Goal: Task Accomplishment & Management: Manage account settings

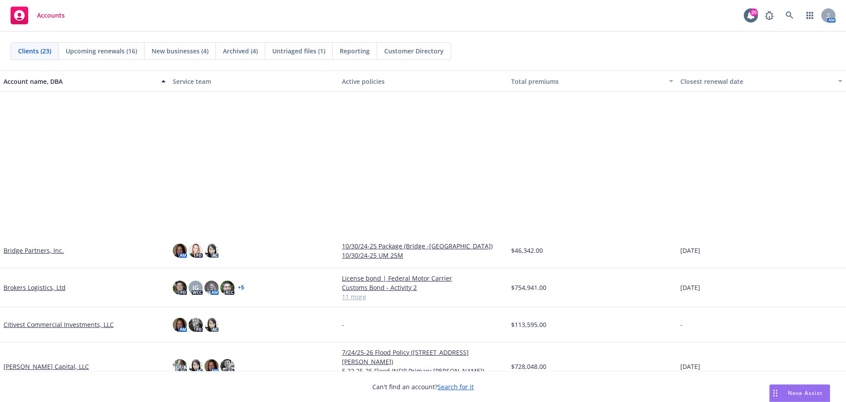
scroll to position [176, 0]
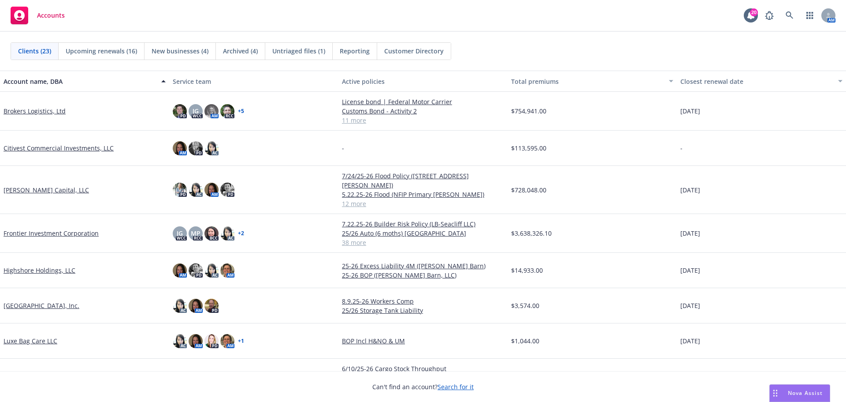
click at [52, 301] on link "[GEOGRAPHIC_DATA], Inc." at bounding box center [42, 305] width 76 height 9
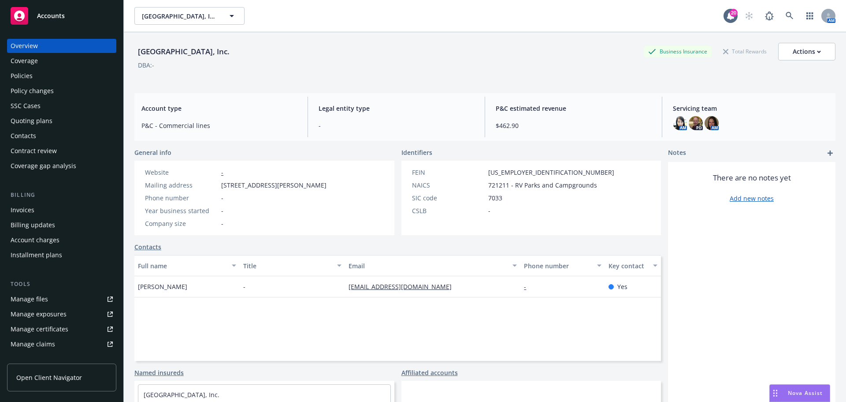
click at [51, 82] on div "Policies" at bounding box center [62, 76] width 102 height 14
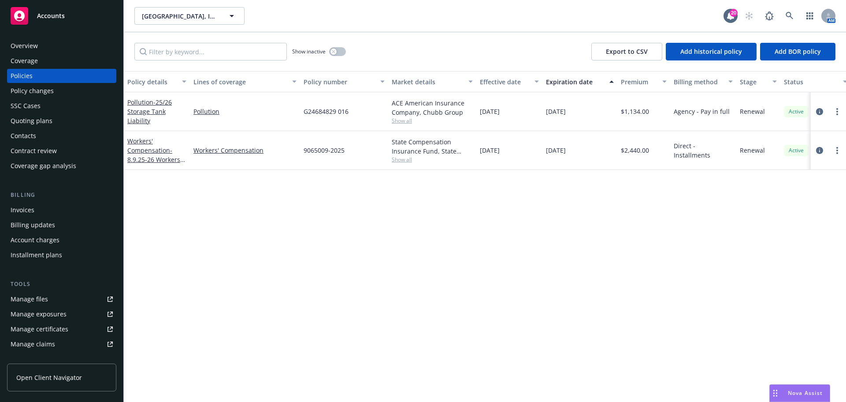
click at [374, 246] on div "Policy details Lines of coverage Policy number Market details Effective date Ex…" at bounding box center [485, 236] width 723 height 331
drag, startPoint x: 61, startPoint y: 19, endPoint x: 69, endPoint y: 32, distance: 15.0
click at [61, 19] on span "Accounts" at bounding box center [51, 15] width 28 height 7
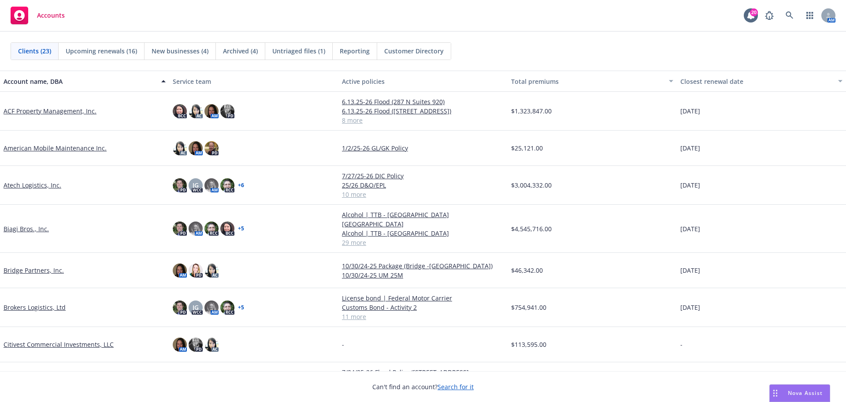
click at [33, 224] on link "Biagi Bros., Inc." at bounding box center [26, 228] width 45 height 9
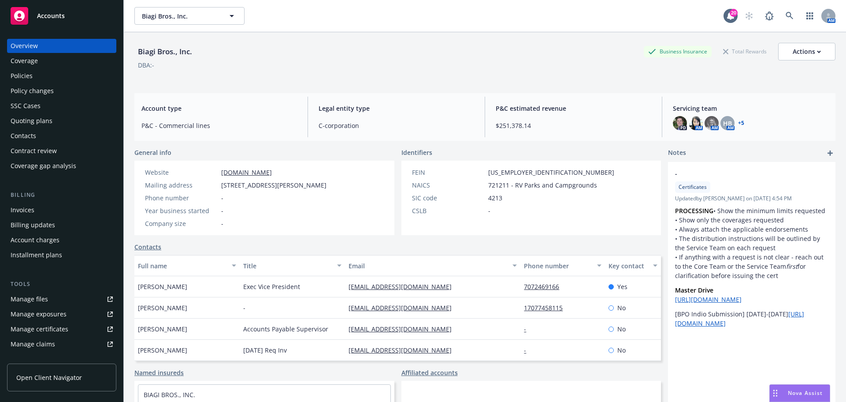
click at [738, 120] on link "+ 5" at bounding box center [741, 122] width 6 height 5
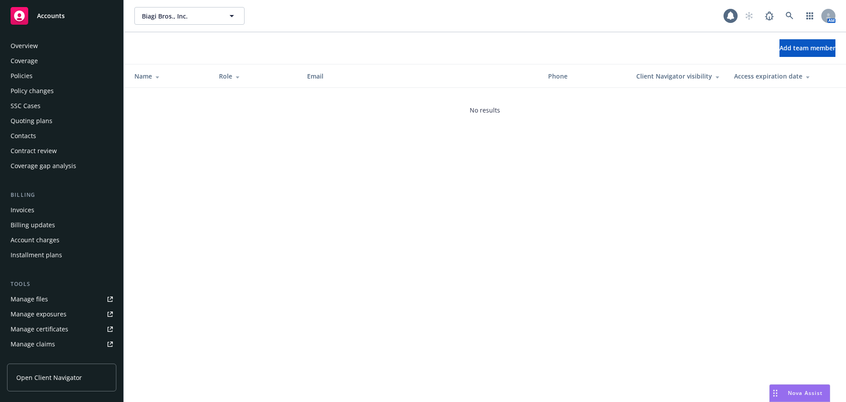
scroll to position [173, 0]
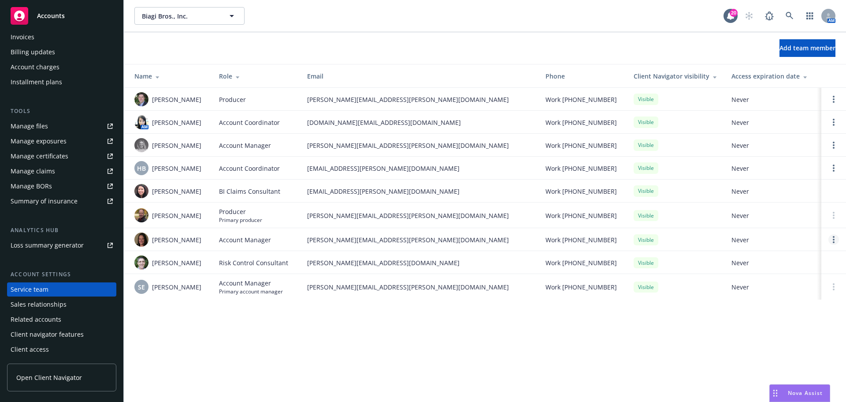
click at [837, 236] on link "Open options" at bounding box center [834, 239] width 11 height 11
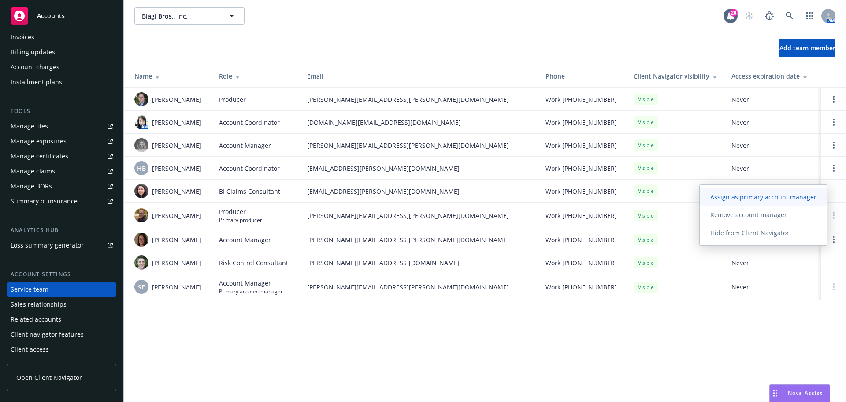
click at [777, 192] on link "Assign as primary account manager" at bounding box center [763, 197] width 127 height 18
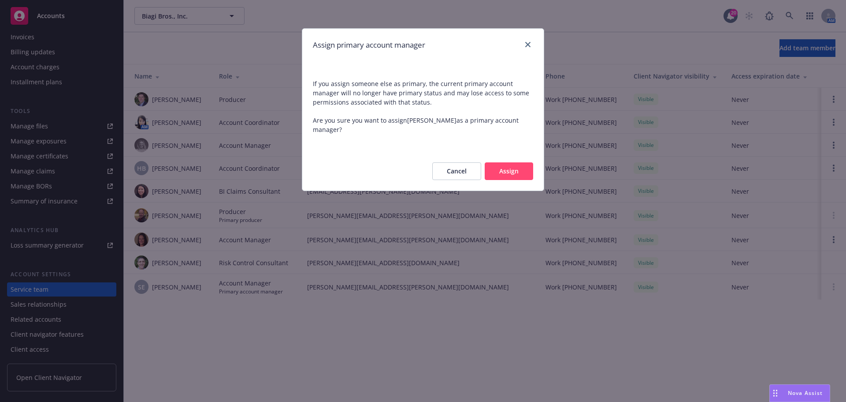
click at [516, 171] on button "Assign" at bounding box center [509, 171] width 48 height 18
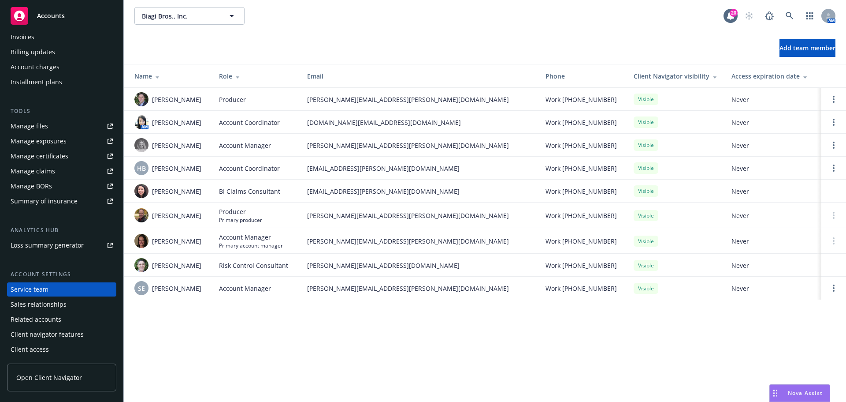
click at [54, 14] on span "Accounts" at bounding box center [51, 15] width 28 height 7
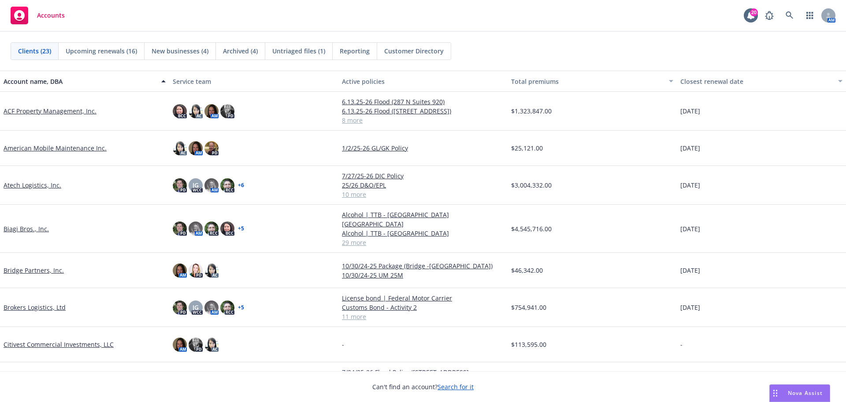
click at [34, 183] on link "Atech Logistics, Inc." at bounding box center [33, 184] width 58 height 9
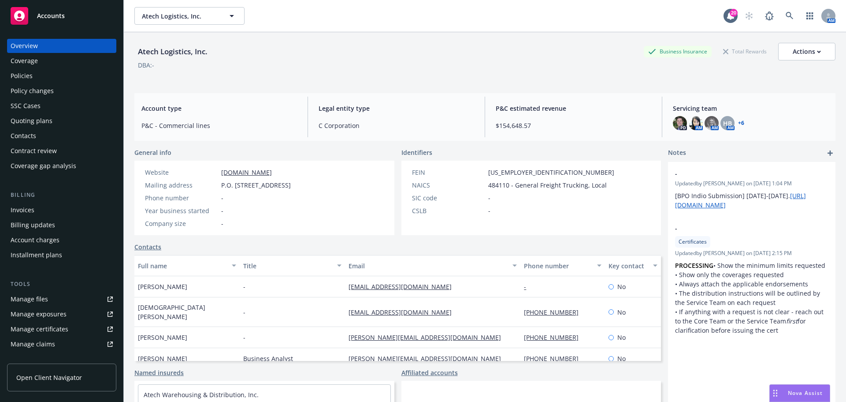
click at [50, 77] on div "Policies" at bounding box center [62, 76] width 102 height 14
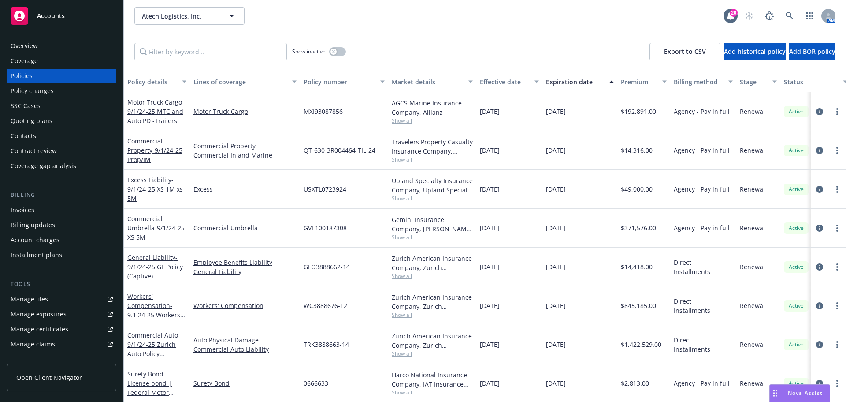
click at [31, 48] on div "Overview" at bounding box center [24, 46] width 27 height 14
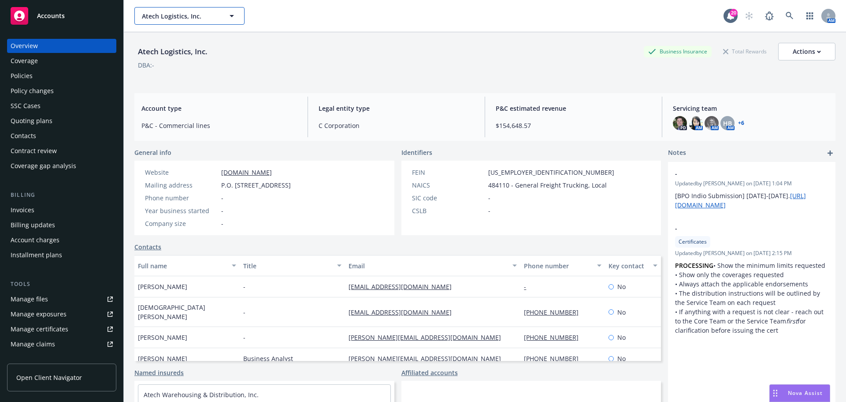
click at [186, 15] on span "Atech Logistics, Inc." at bounding box center [180, 15] width 76 height 9
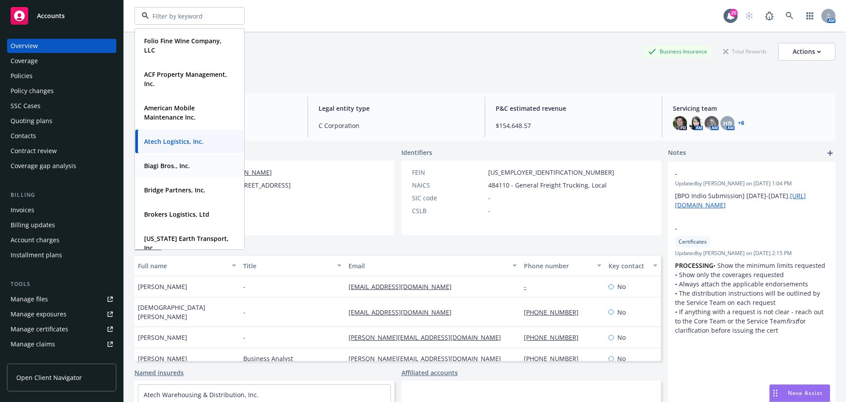
click at [176, 165] on strong "Biagi Bros., Inc." at bounding box center [167, 165] width 46 height 8
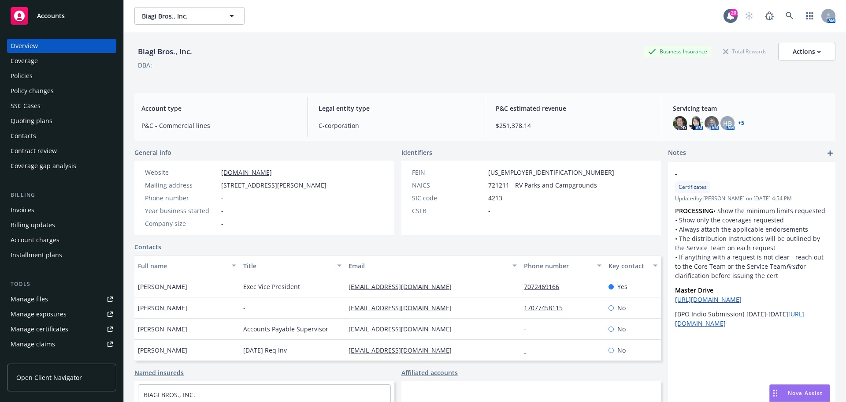
click at [64, 13] on span "Accounts" at bounding box center [51, 15] width 28 height 7
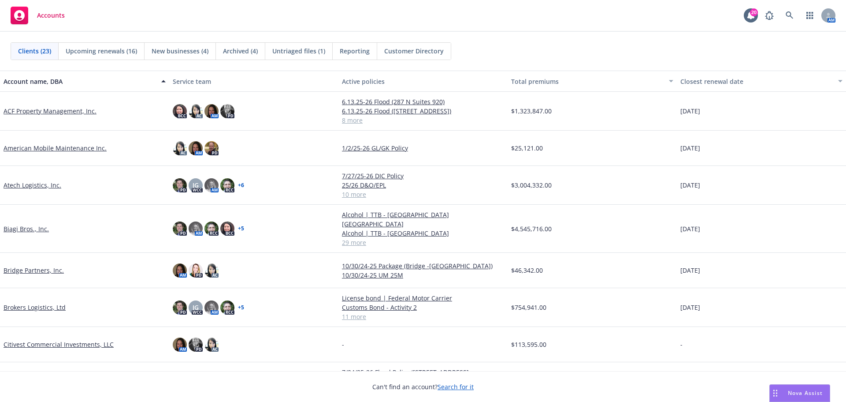
click at [31, 224] on link "Biagi Bros., Inc." at bounding box center [26, 228] width 45 height 9
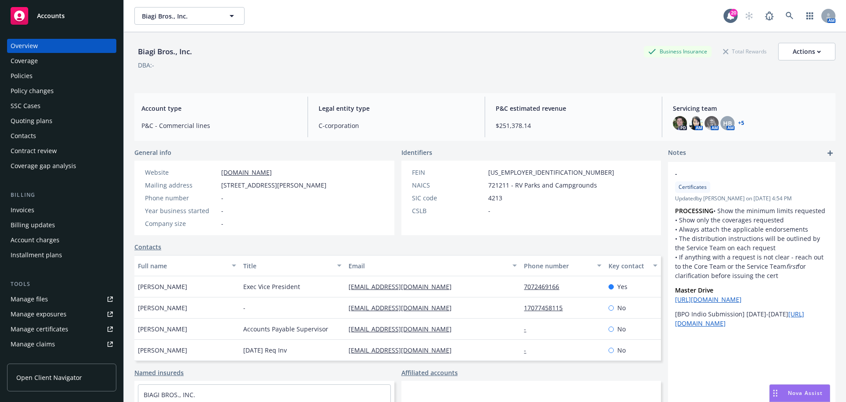
click at [738, 123] on link "+ 5" at bounding box center [741, 122] width 6 height 5
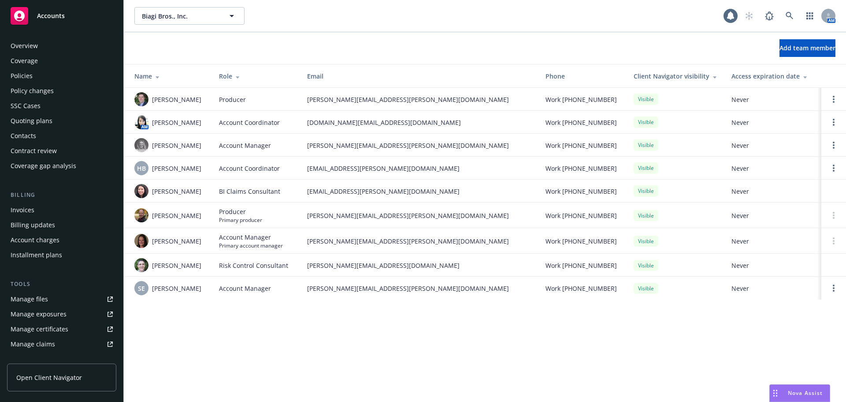
scroll to position [173, 0]
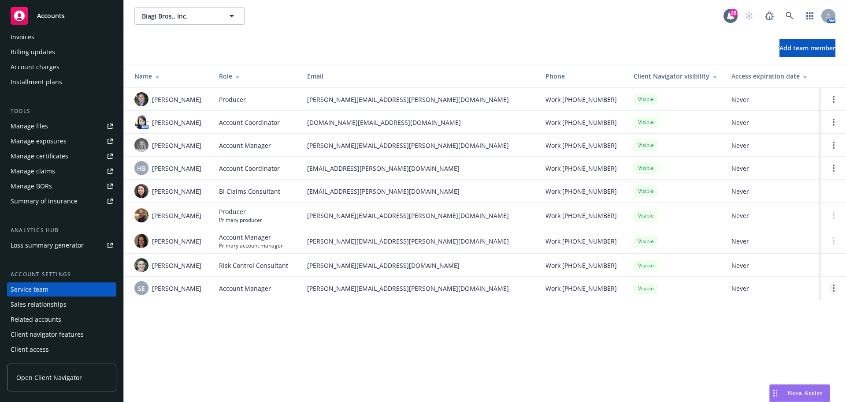
click at [835, 288] on link "Open options" at bounding box center [834, 288] width 11 height 11
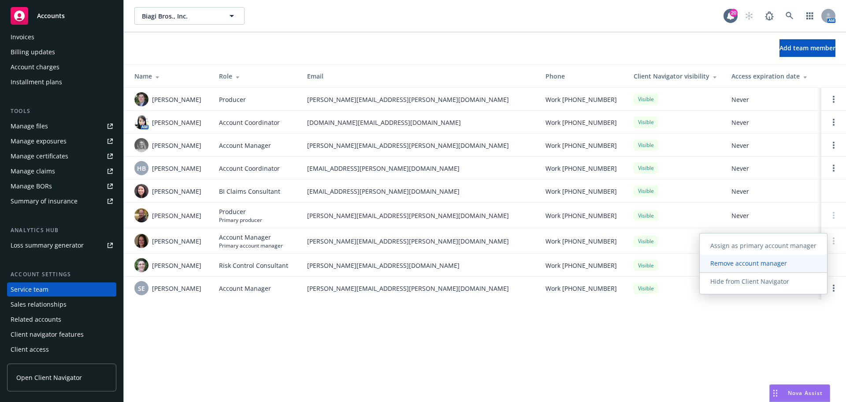
click at [762, 267] on span "Remove account manager" at bounding box center [749, 263] width 98 height 8
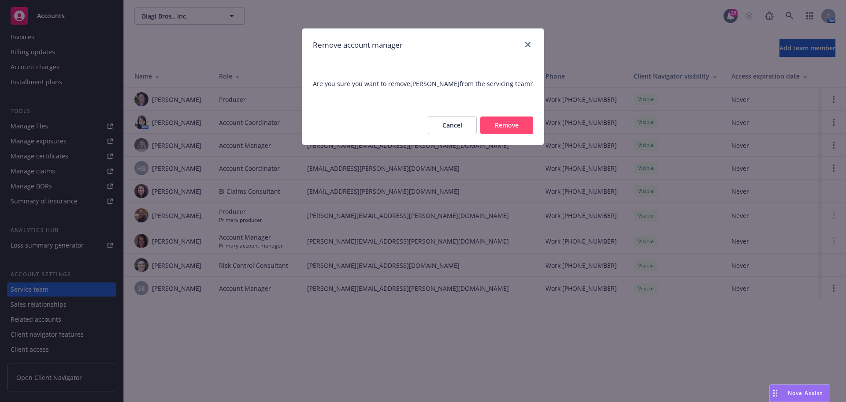
click at [514, 114] on div "Cancel Remove" at bounding box center [423, 125] width 242 height 39
click at [516, 124] on button "Remove" at bounding box center [507, 125] width 53 height 18
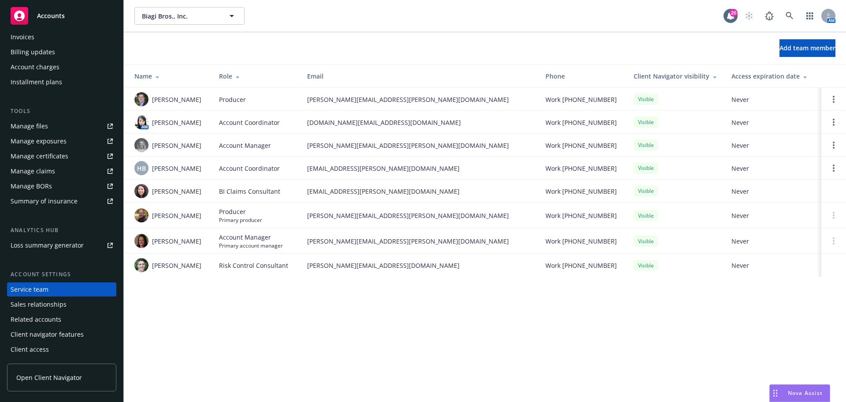
click at [79, 18] on div "Accounts" at bounding box center [62, 16] width 102 height 18
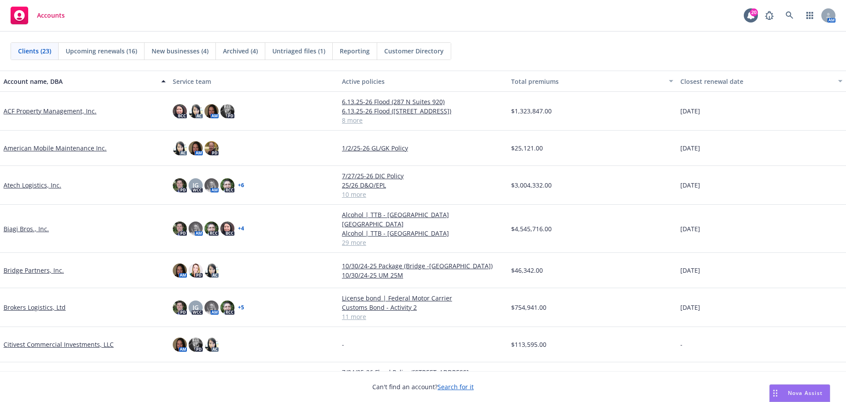
click at [41, 186] on link "Atech Logistics, Inc." at bounding box center [33, 184] width 58 height 9
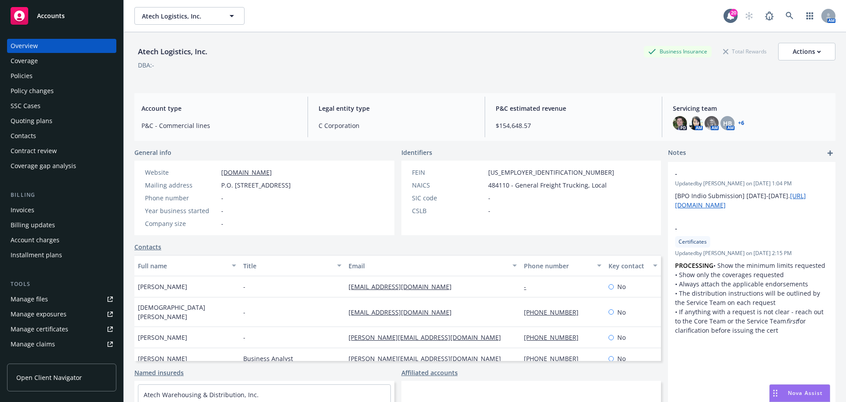
click at [740, 122] on div "PD AM AM HB AM + 6" at bounding box center [751, 123] width 156 height 14
click at [738, 122] on link "+ 6" at bounding box center [741, 122] width 6 height 5
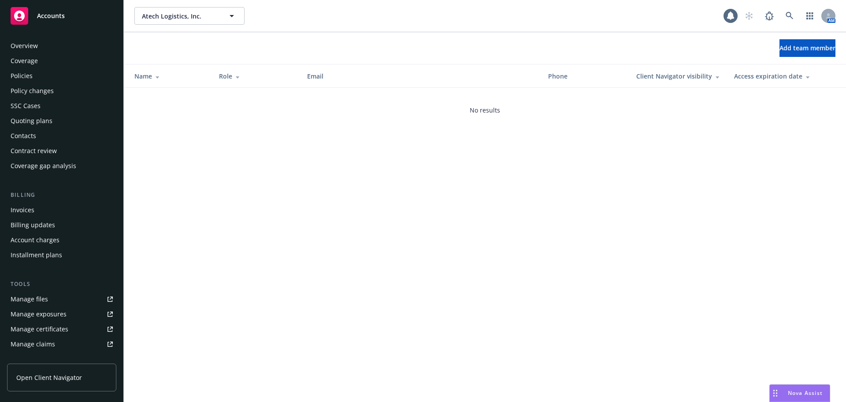
scroll to position [173, 0]
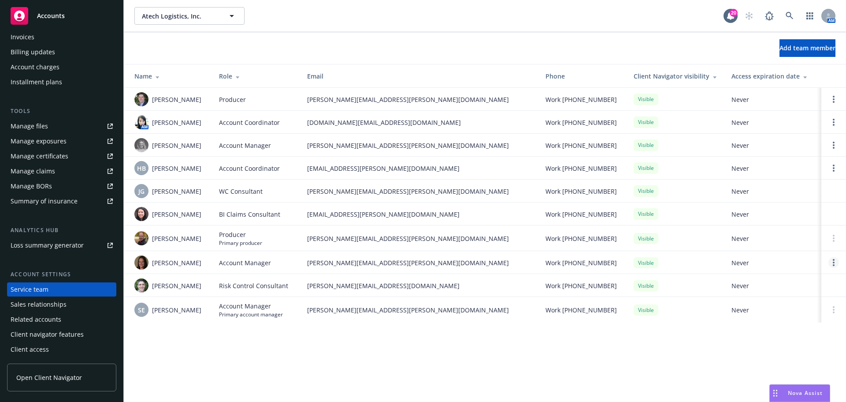
click at [832, 263] on link "Open options" at bounding box center [834, 262] width 11 height 11
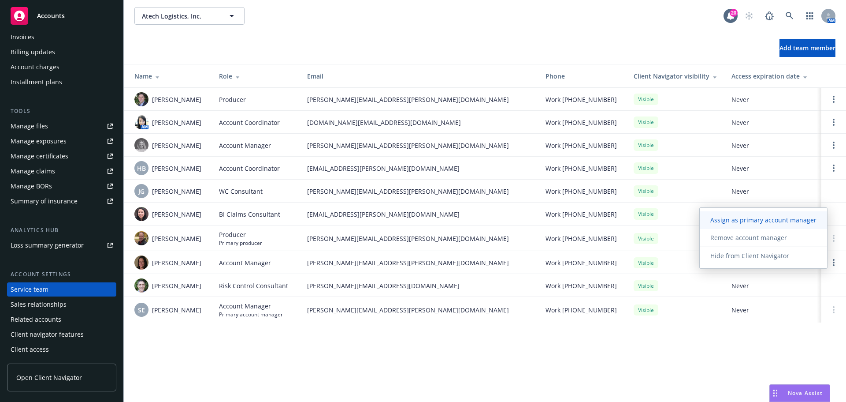
click at [764, 219] on span "Assign as primary account manager" at bounding box center [763, 220] width 127 height 8
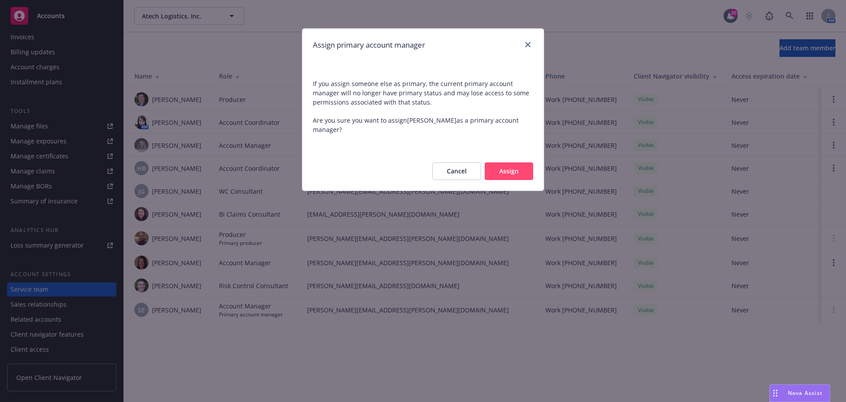
click at [519, 178] on button "Assign" at bounding box center [509, 171] width 48 height 18
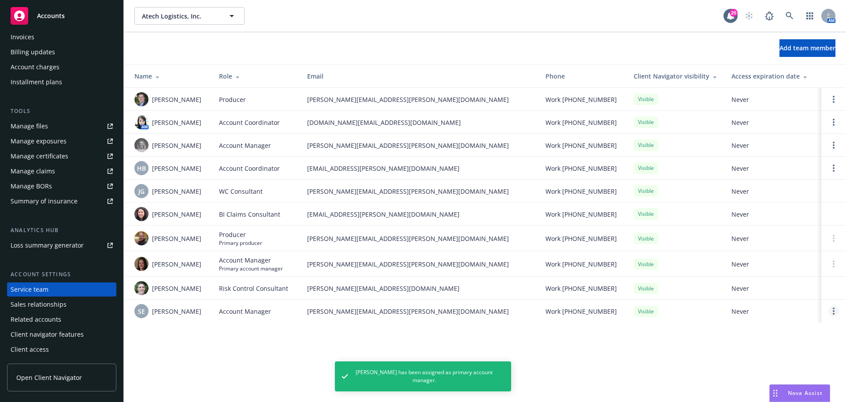
click at [835, 311] on circle "Open options" at bounding box center [834, 311] width 2 height 2
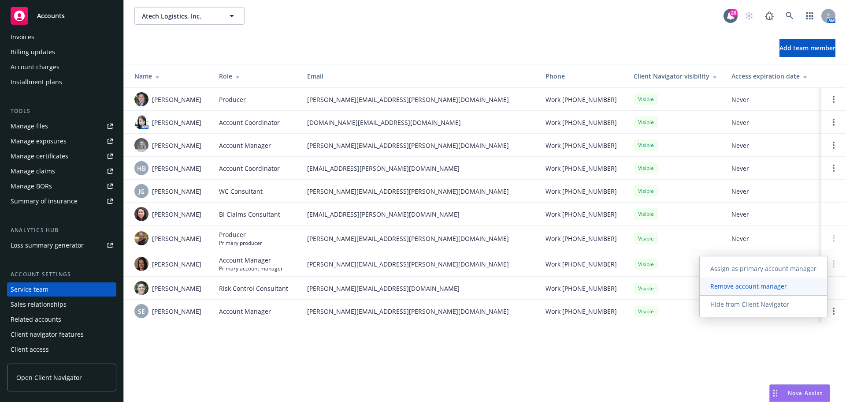
click at [769, 293] on link "Remove account manager" at bounding box center [763, 286] width 127 height 18
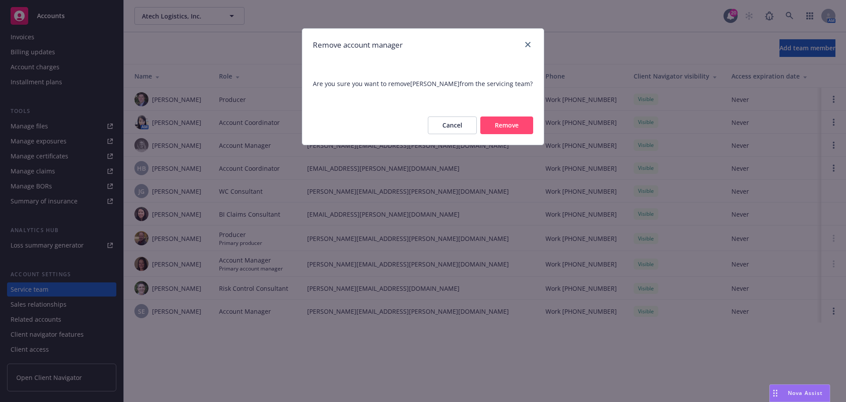
click at [519, 133] on button "Remove" at bounding box center [507, 125] width 53 height 18
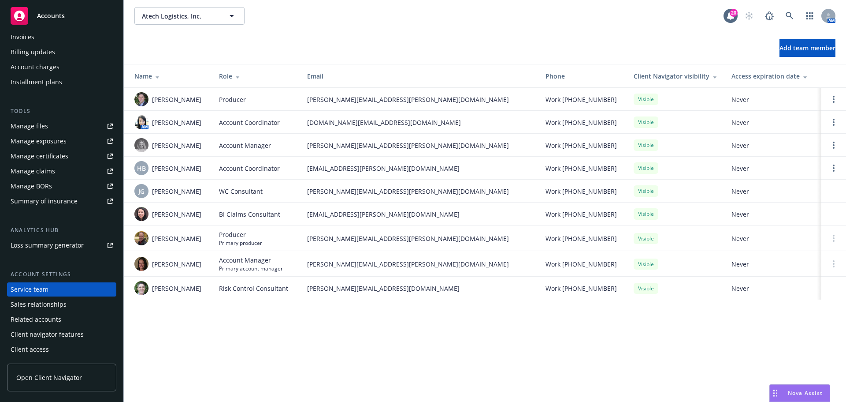
click at [51, 13] on span "Accounts" at bounding box center [51, 15] width 28 height 7
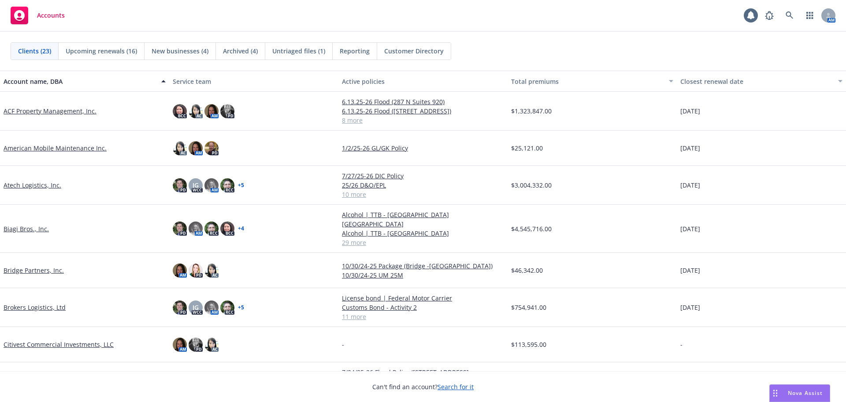
click at [18, 302] on link "Brokers Logistics, Ltd" at bounding box center [35, 306] width 62 height 9
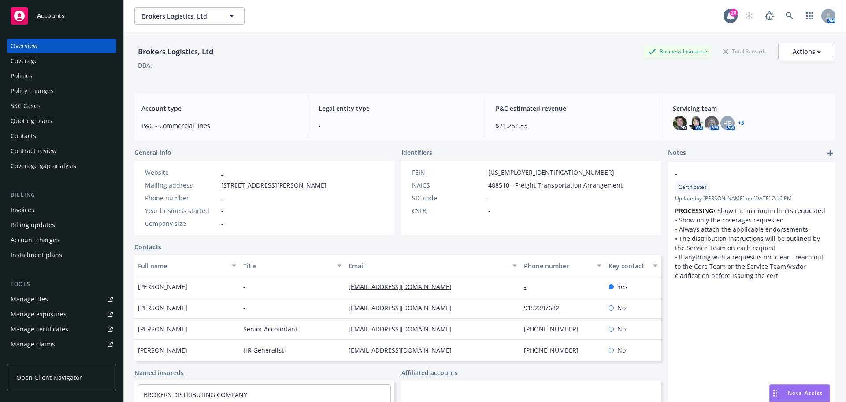
click at [738, 122] on link "+ 5" at bounding box center [741, 122] width 6 height 5
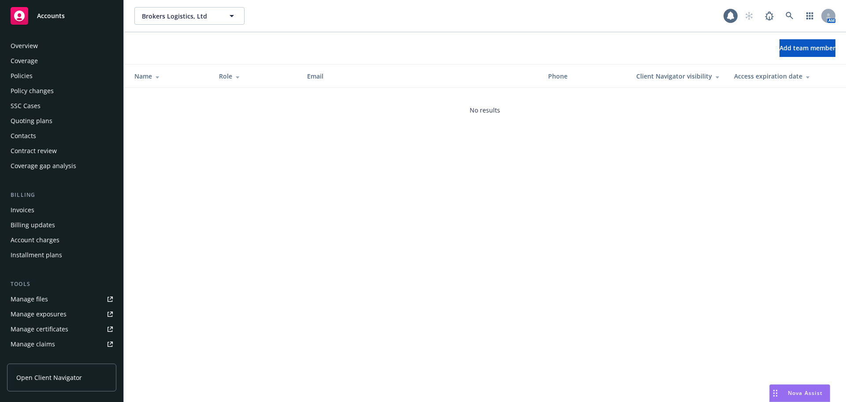
scroll to position [173, 0]
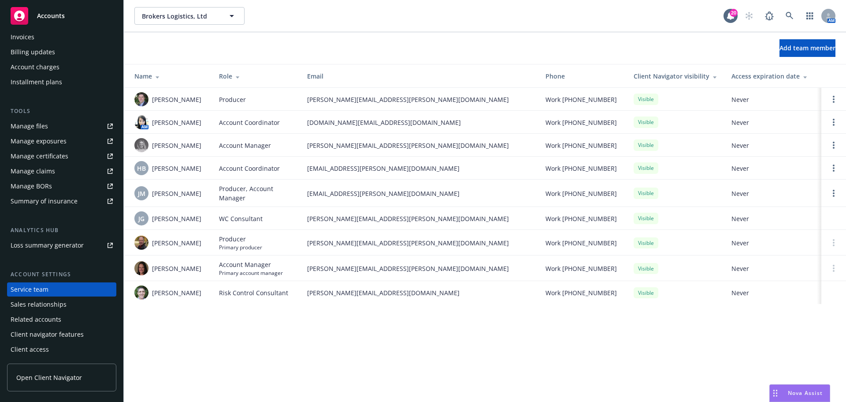
click at [46, 15] on span "Accounts" at bounding box center [51, 15] width 28 height 7
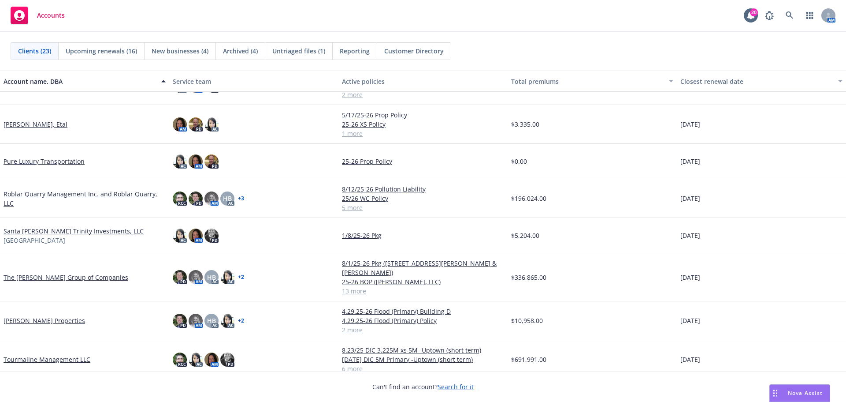
scroll to position [529, 0]
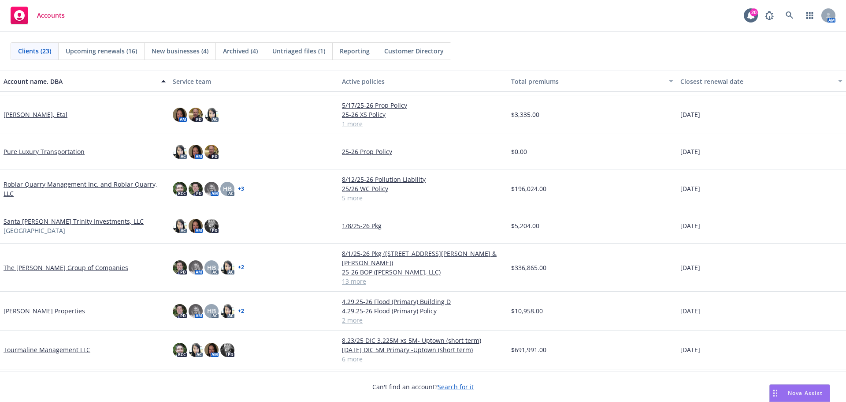
click at [27, 345] on link "Tourmaline Management LLC" at bounding box center [47, 349] width 87 height 9
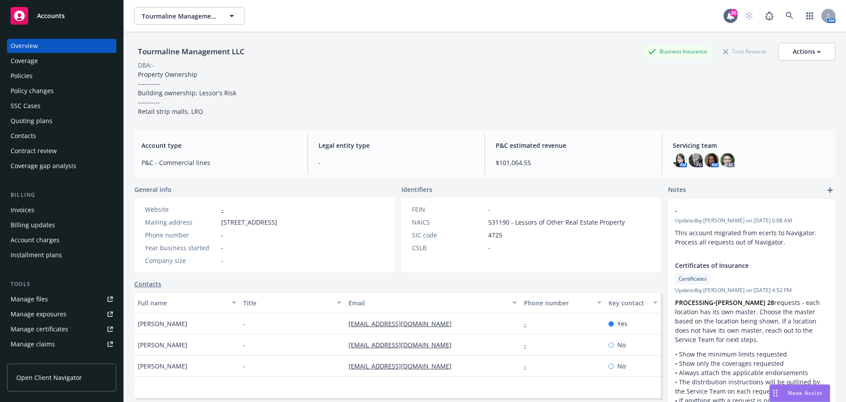
click at [44, 79] on div "Policies" at bounding box center [62, 76] width 102 height 14
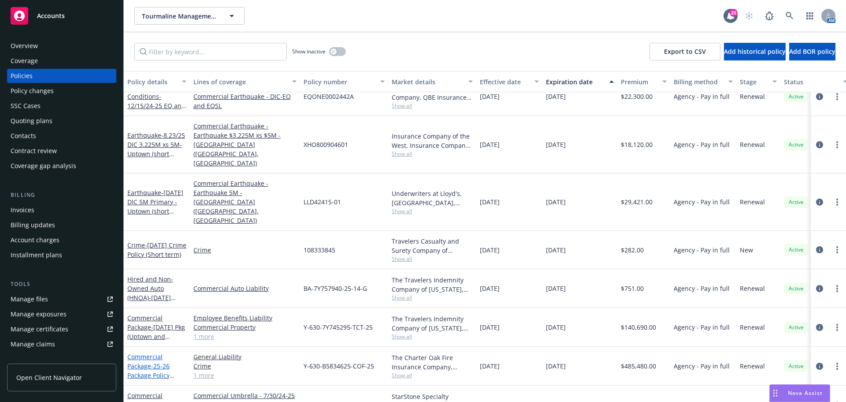
scroll to position [17, 0]
